Goal: Check status: Check status

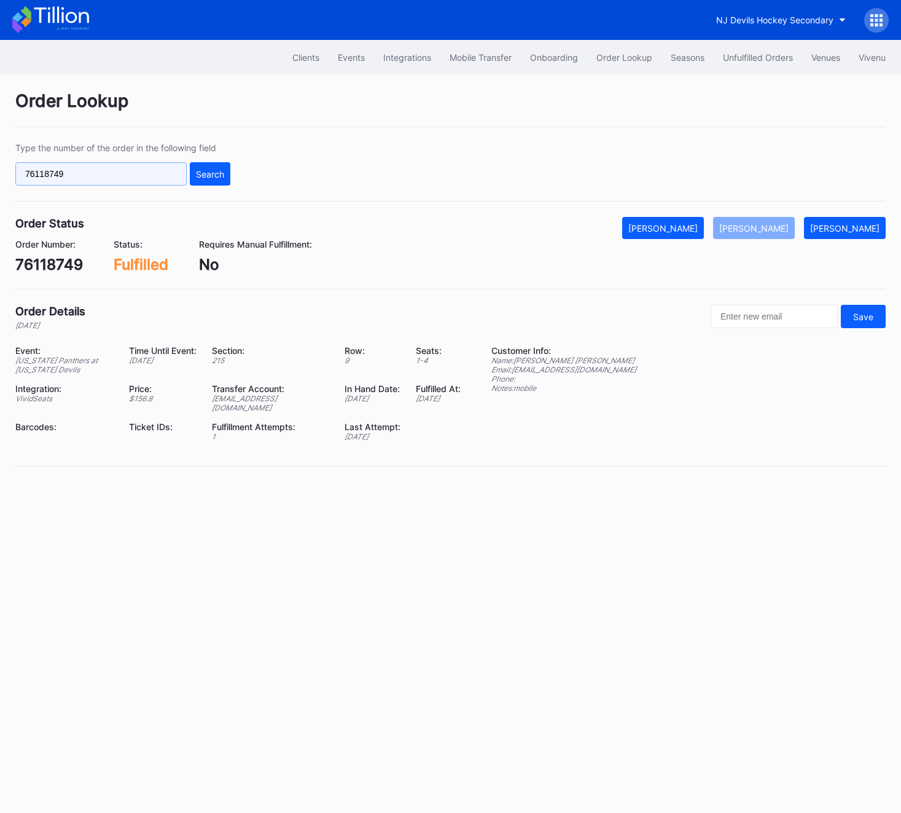
click at [103, 165] on input "76118749" at bounding box center [100, 173] width 171 height 23
paste input "5635007"
click at [203, 181] on button "Search" at bounding box center [210, 173] width 41 height 23
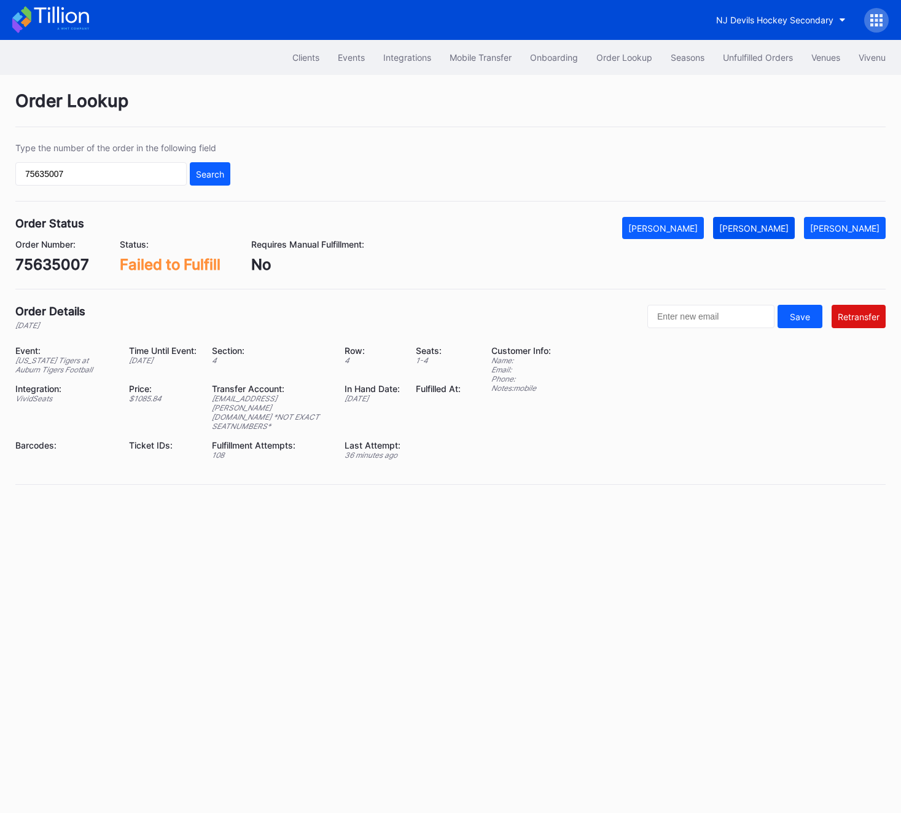
click at [775, 225] on div "[PERSON_NAME]" at bounding box center [754, 228] width 69 height 10
click at [91, 181] on input "75635007" at bounding box center [100, 173] width 171 height 23
paste input "624055340"
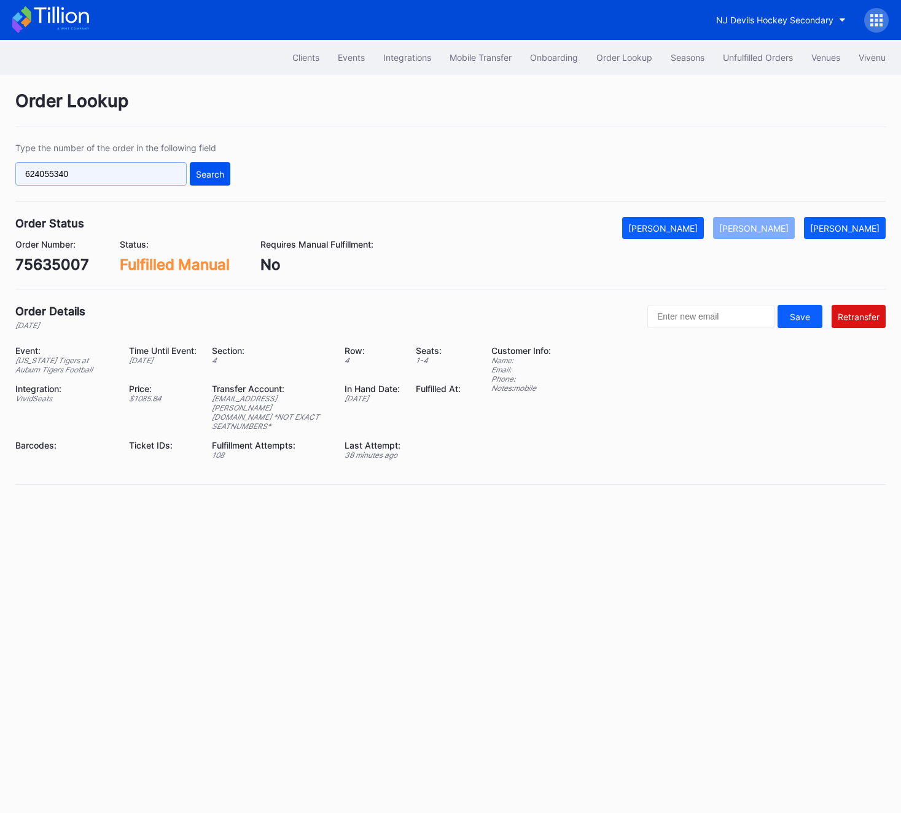
type input "624055340"
click at [226, 170] on button "Search" at bounding box center [210, 173] width 41 height 23
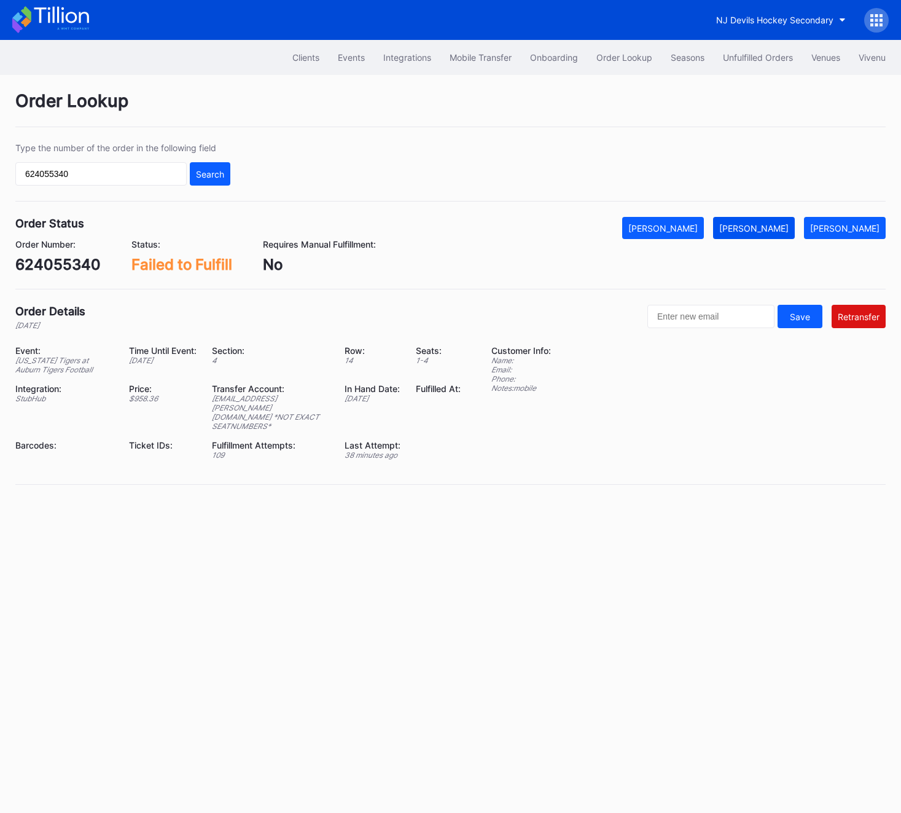
click at [766, 235] on button "[PERSON_NAME]" at bounding box center [754, 228] width 82 height 22
